Goal: Obtain resource: Download file/media

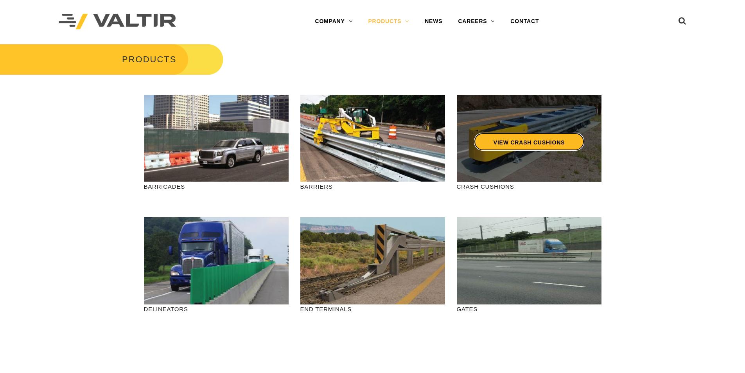
click at [536, 148] on link "VIEW CRASH CUSHIONS" at bounding box center [529, 142] width 110 height 18
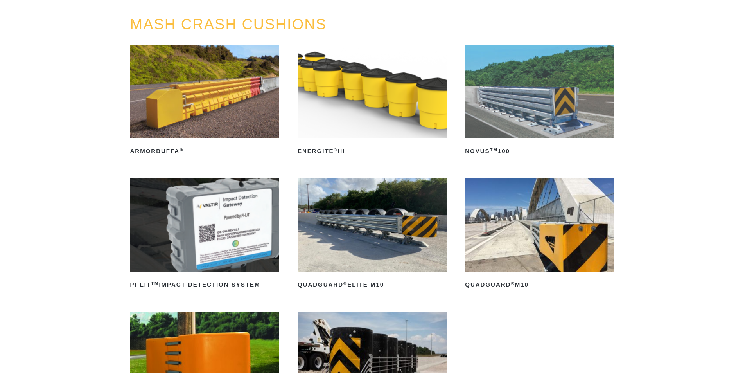
scroll to position [117, 0]
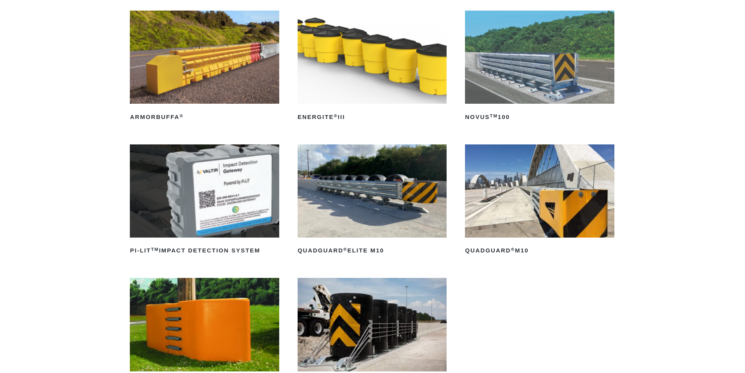
click at [358, 182] on img at bounding box center [372, 190] width 149 height 93
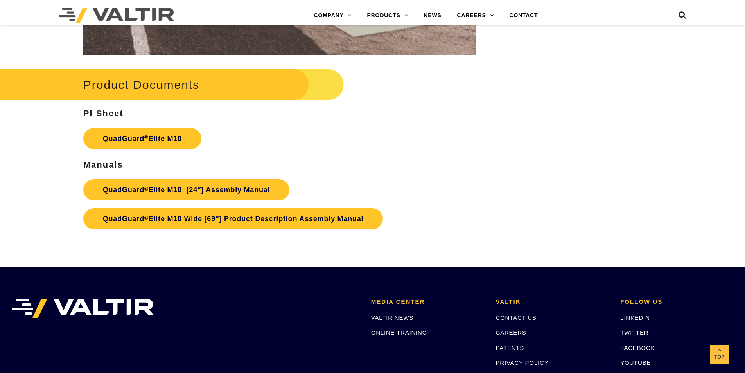
scroll to position [4109, 0]
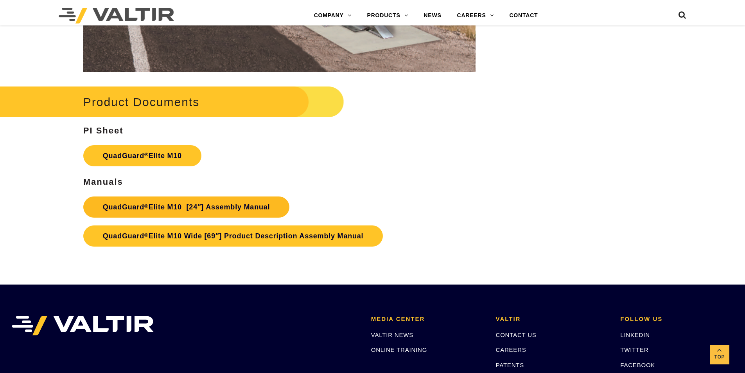
click at [175, 212] on link "QuadGuard ® Elite M10 [24″] Assembly Manual" at bounding box center [186, 206] width 207 height 21
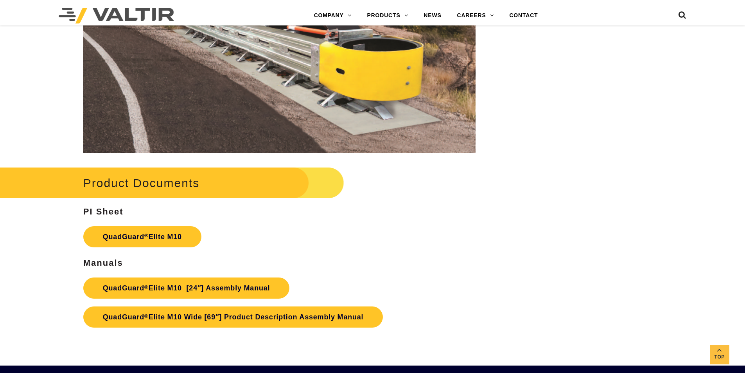
scroll to position [4030, 0]
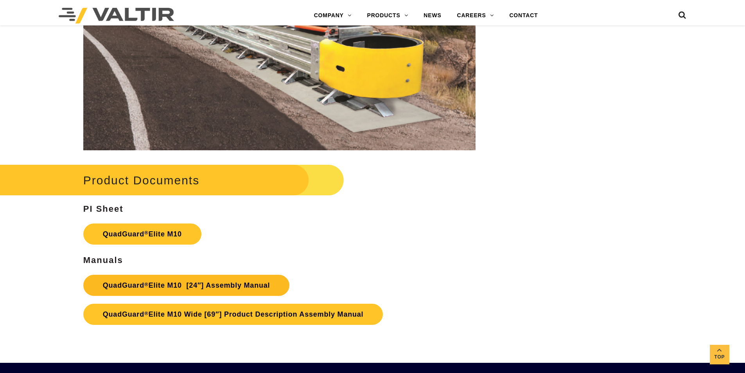
click at [160, 290] on link "QuadGuard ® Elite M10 [24″] Assembly Manual" at bounding box center [186, 285] width 207 height 21
